Goal: Navigation & Orientation: Go to known website

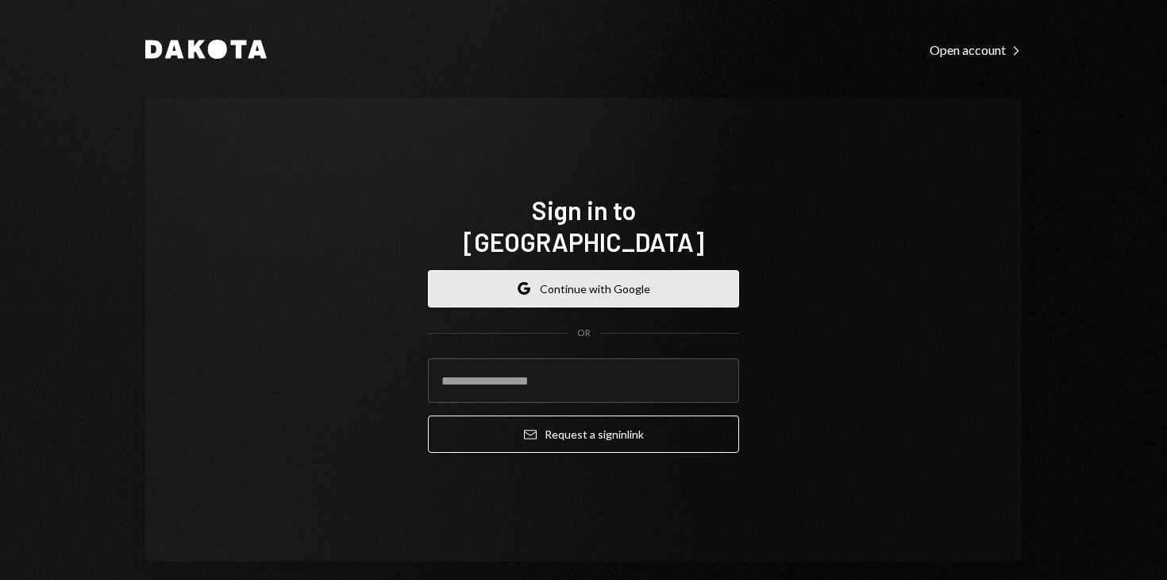
click at [665, 276] on button "Google Continue with Google" at bounding box center [583, 288] width 311 height 37
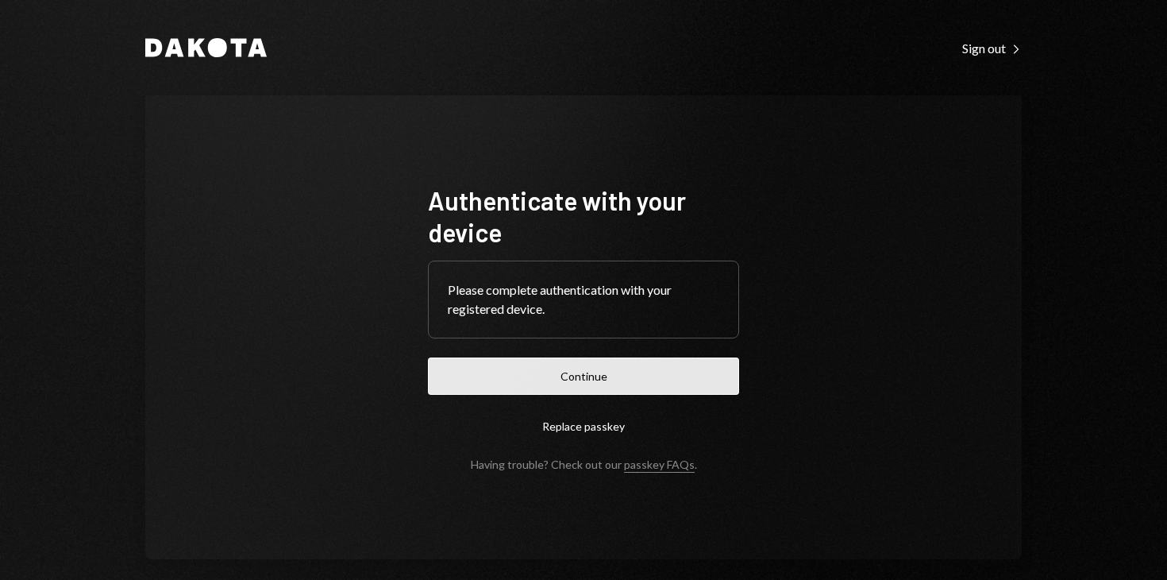
click at [554, 384] on button "Continue" at bounding box center [583, 375] width 311 height 37
